Goal: Find specific page/section: Find specific page/section

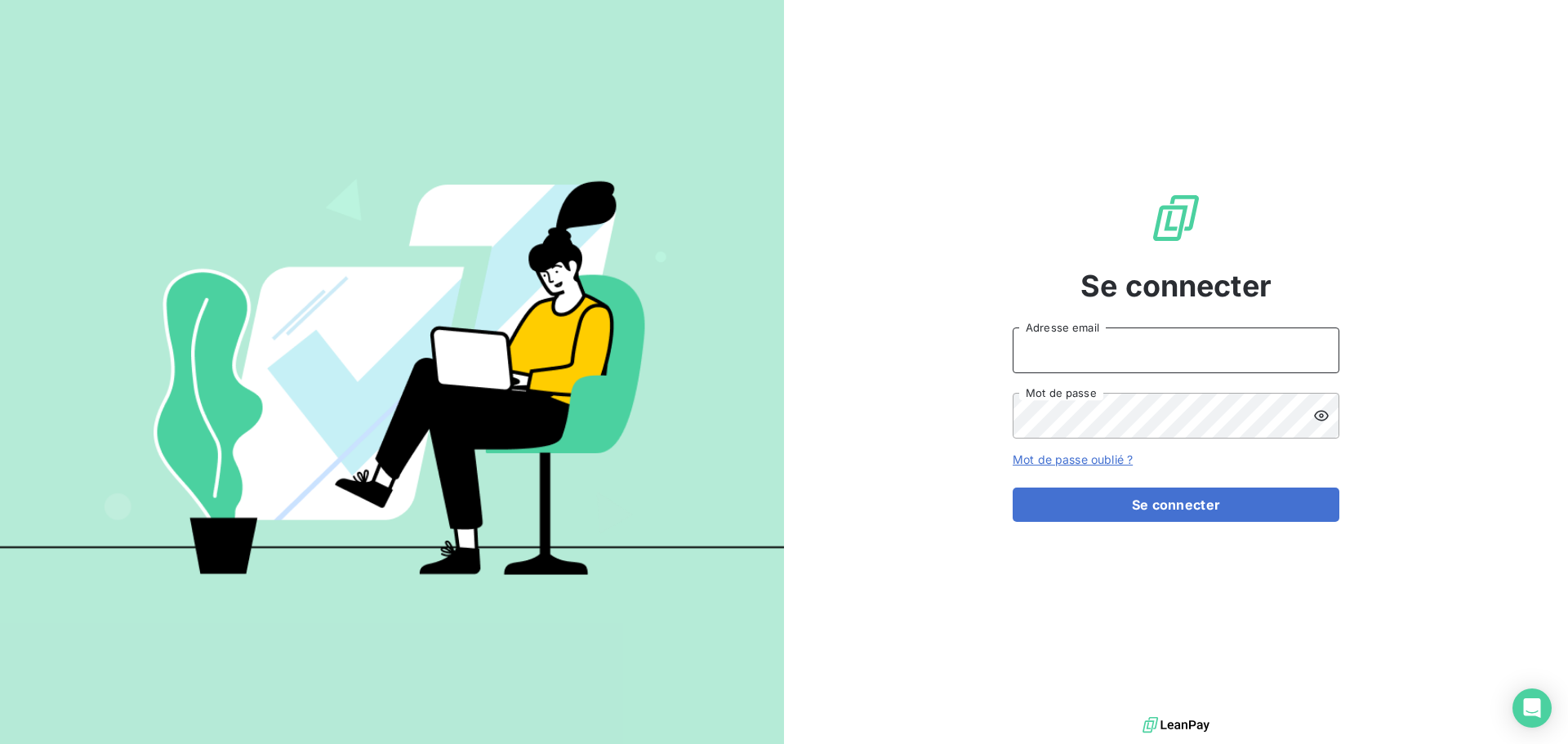
type input "[EMAIL_ADDRESS][DOMAIN_NAME]"
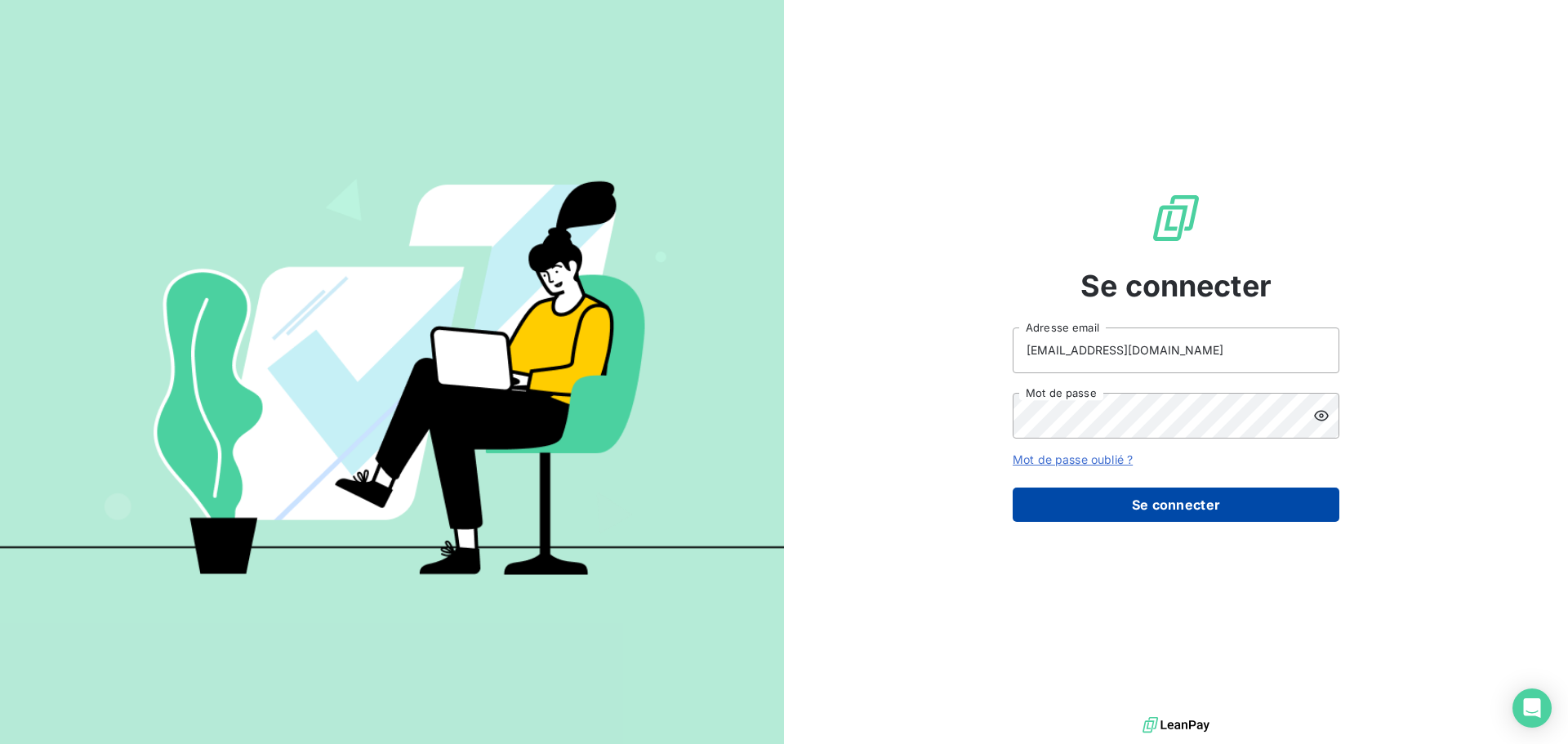
click at [1239, 489] on button "Se connecter" at bounding box center [1176, 505] width 327 height 34
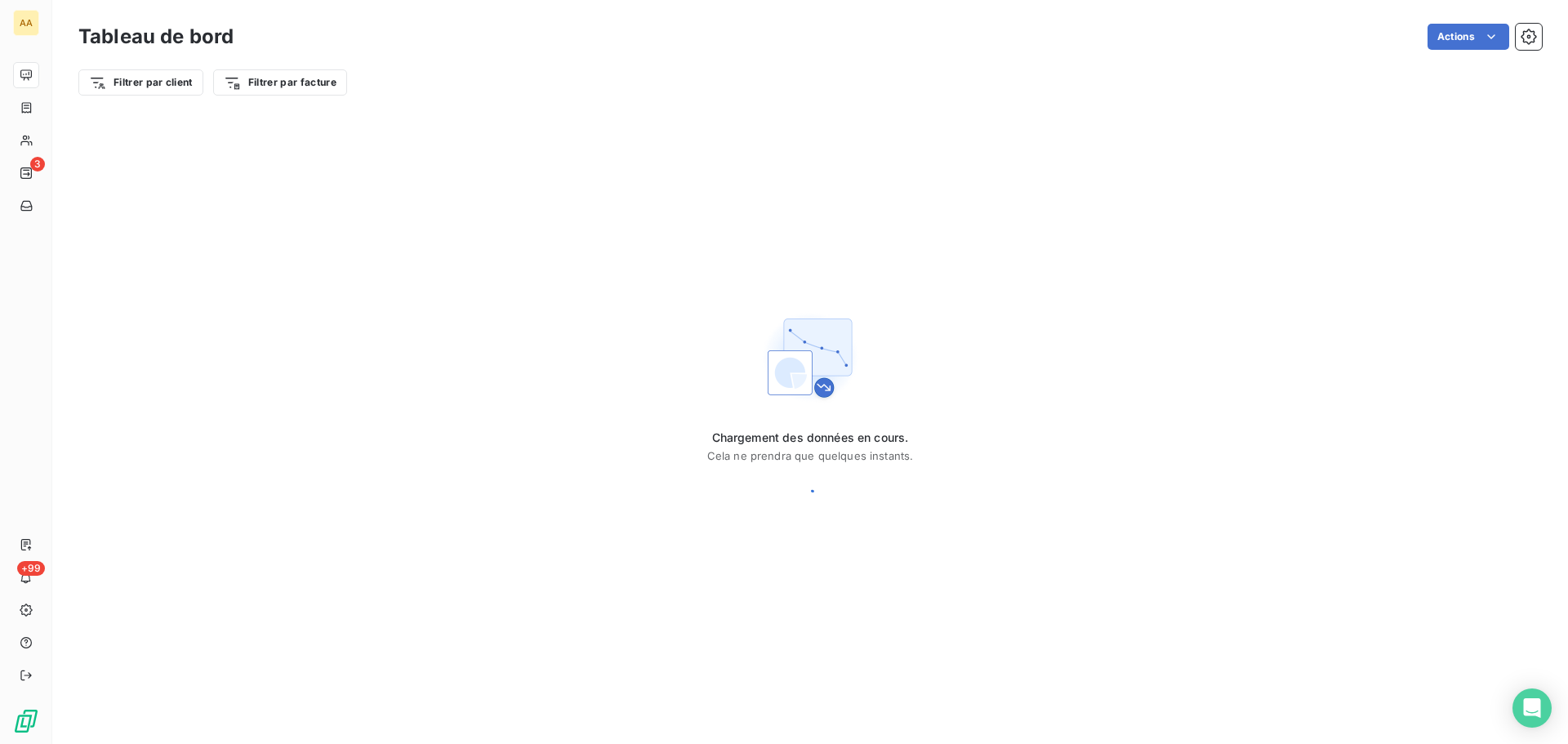
click at [1240, 492] on div "Tableau de bord Actions Filtrer par client Filtrer par facture Chargement des d…" at bounding box center [810, 372] width 1516 height 744
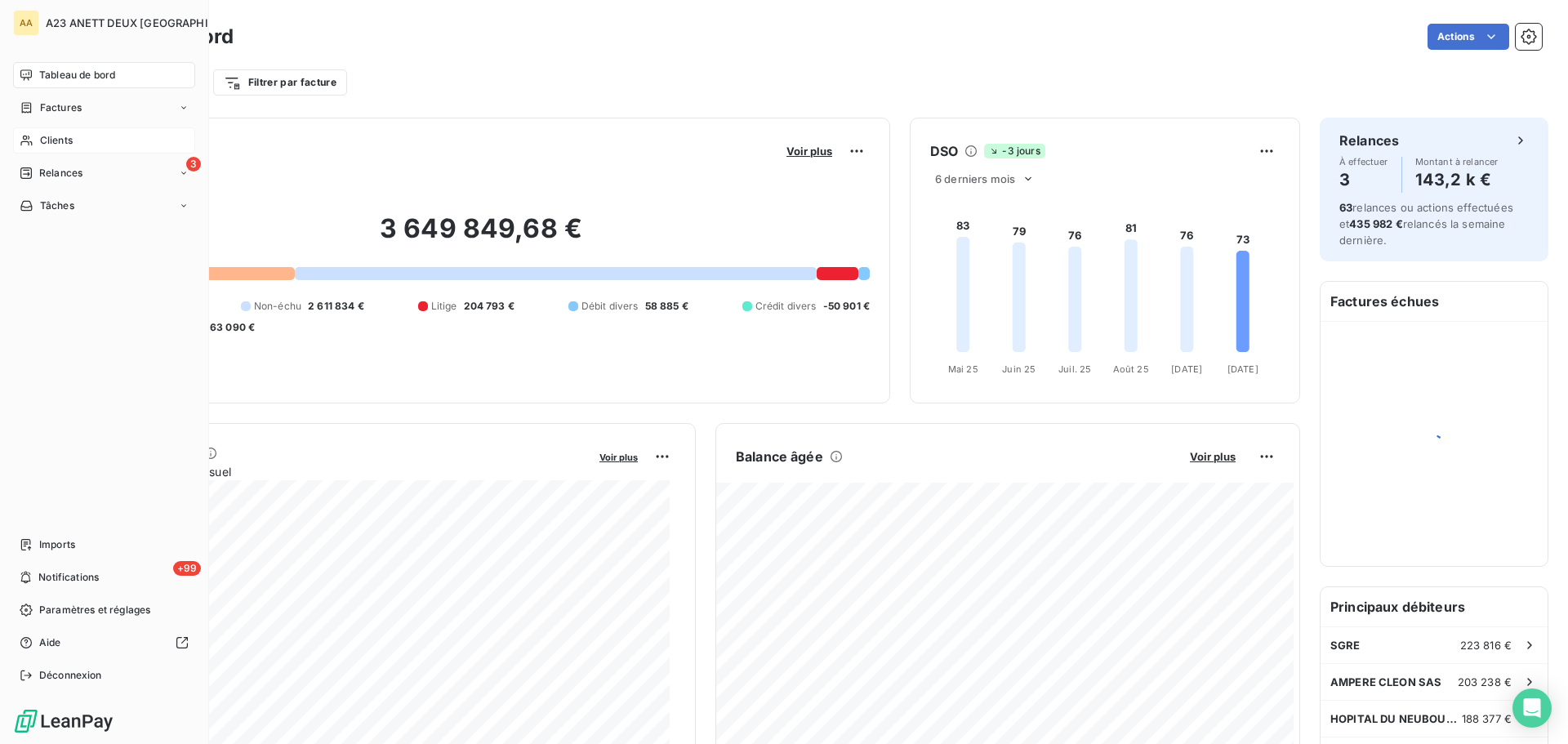
click at [45, 138] on span "Clients" at bounding box center [57, 140] width 33 height 15
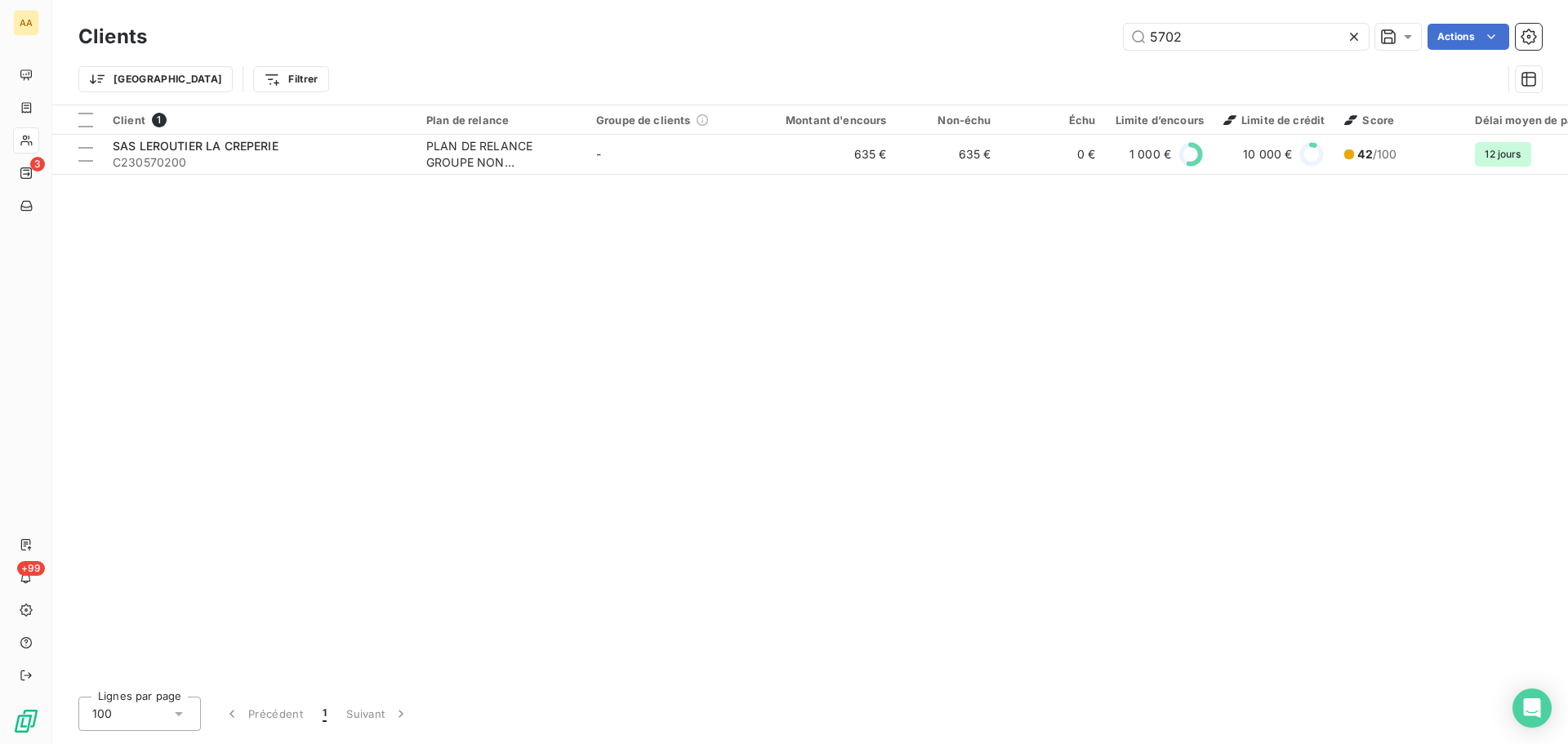
drag, startPoint x: 1227, startPoint y: 40, endPoint x: 1093, endPoint y: 41, distance: 134.0
click at [1093, 41] on div "5702 Actions" at bounding box center [854, 37] width 1375 height 26
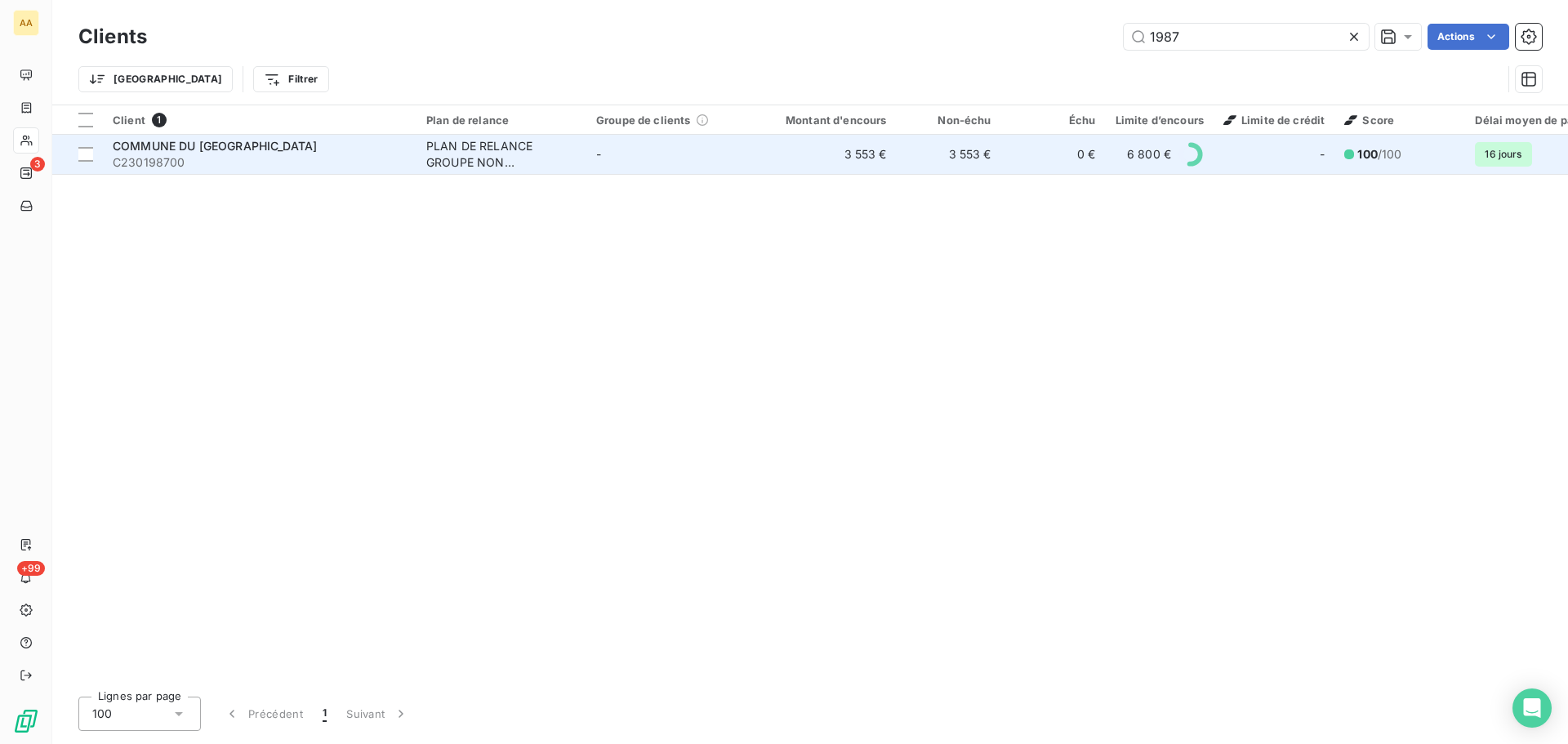
type input "1987"
click at [297, 157] on span "C230198700" at bounding box center [260, 163] width 294 height 16
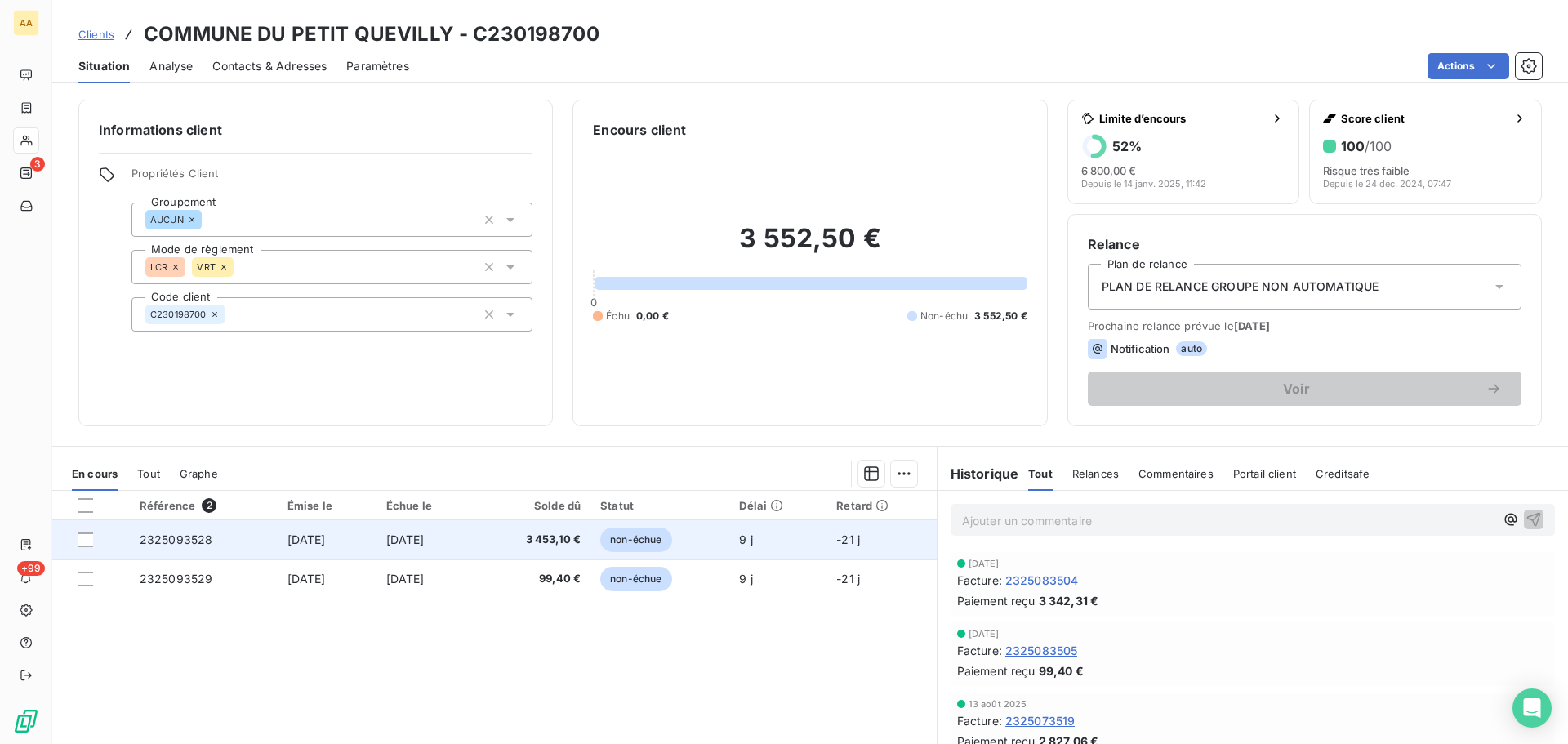
click at [209, 538] on td "2325093528" at bounding box center [204, 540] width 148 height 40
